Goal: Task Accomplishment & Management: Use online tool/utility

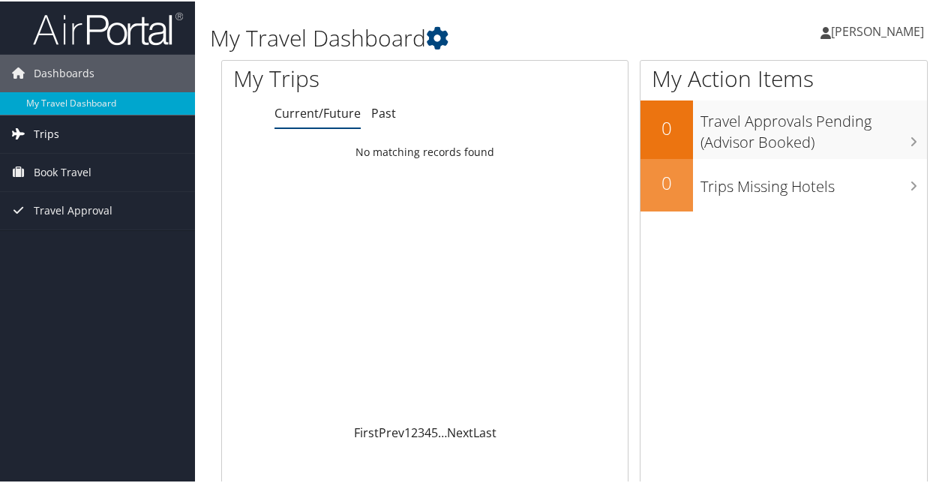
click at [39, 132] on span "Trips" at bounding box center [47, 133] width 26 height 38
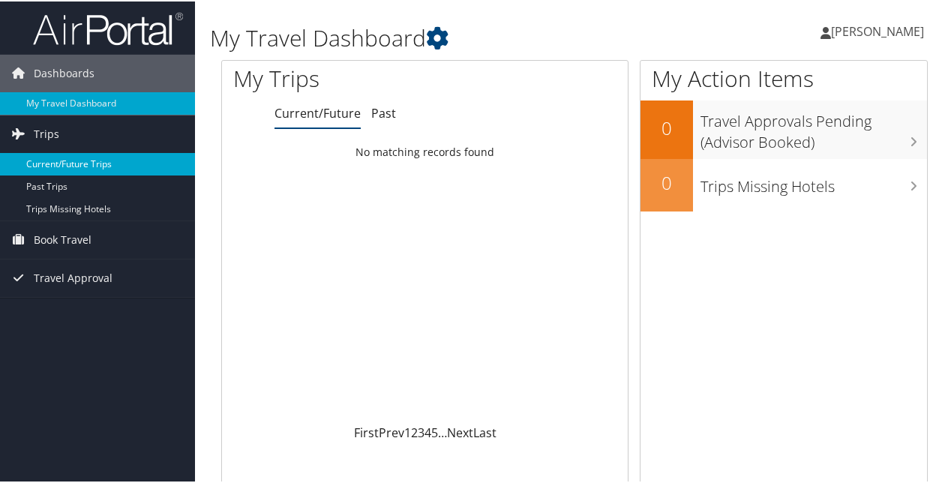
click at [40, 156] on link "Current/Future Trips" at bounding box center [97, 163] width 195 height 23
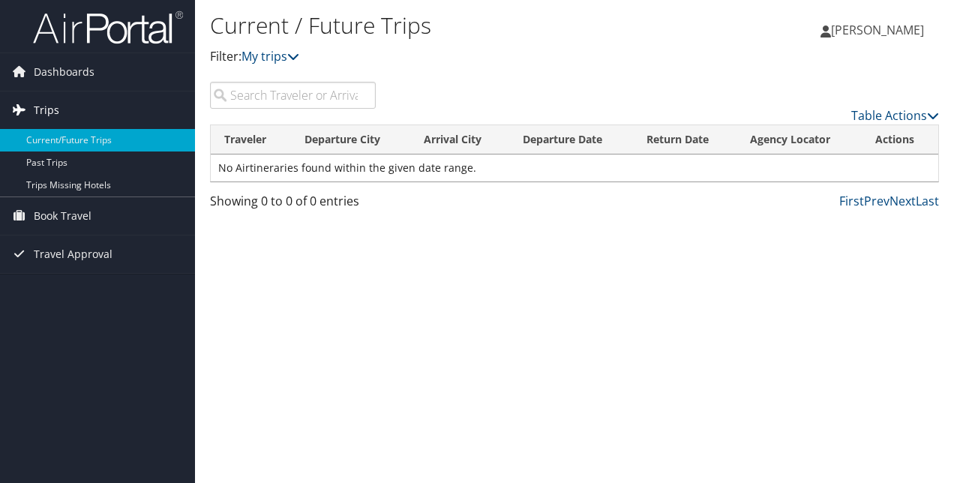
click at [47, 106] on span "Trips" at bounding box center [47, 111] width 26 height 38
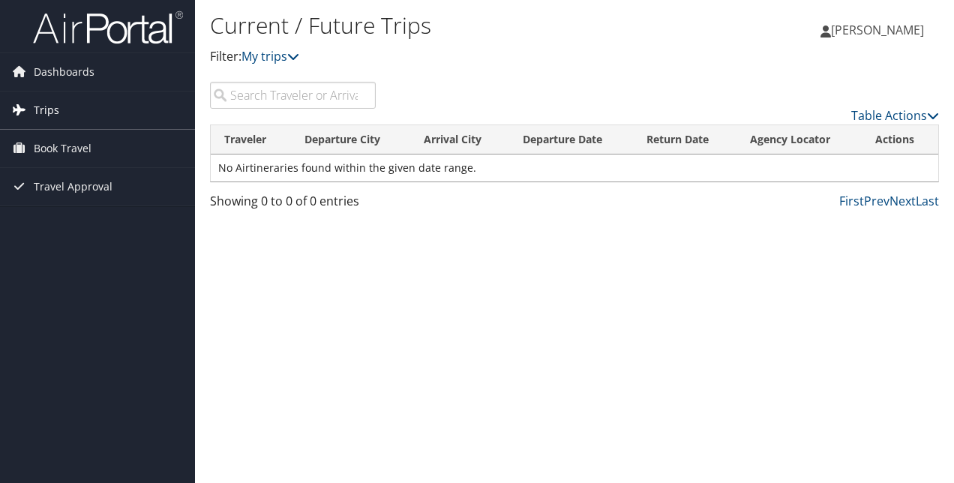
click at [47, 106] on span "Trips" at bounding box center [47, 111] width 26 height 38
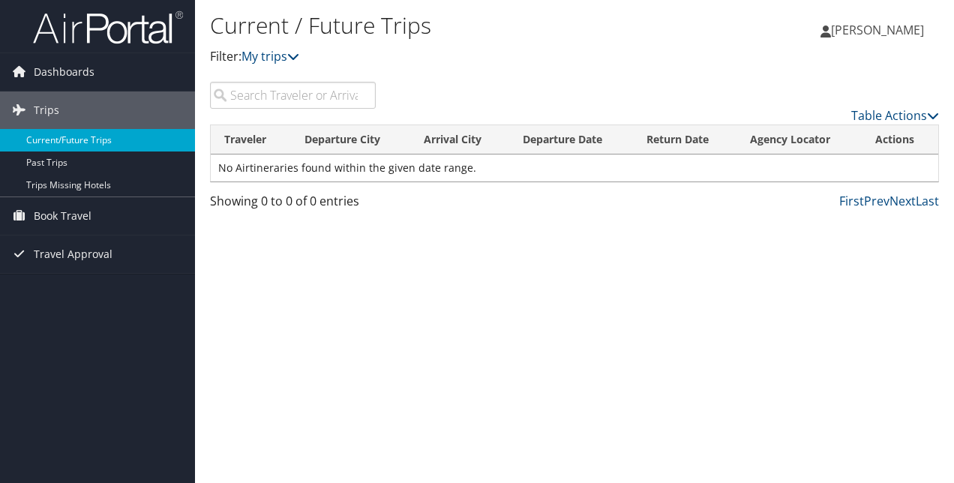
click at [54, 137] on link "Current/Future Trips" at bounding box center [97, 140] width 195 height 23
click at [57, 215] on span "Book Travel" at bounding box center [63, 216] width 58 height 38
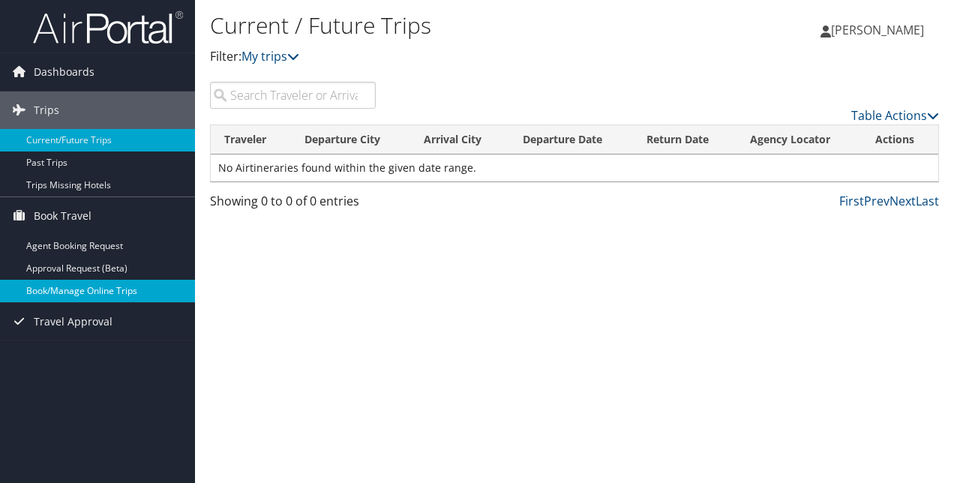
click at [55, 288] on link "Book/Manage Online Trips" at bounding box center [97, 291] width 195 height 23
